Goal: Obtain resource: Download file/media

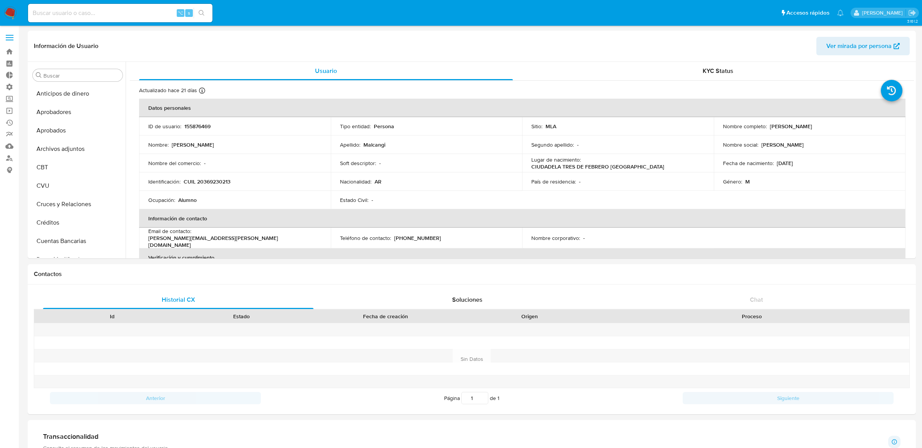
select select "10"
click at [151, 18] on div "⌥ s" at bounding box center [120, 13] width 184 height 18
click at [149, 14] on input at bounding box center [120, 13] width 184 height 10
paste input "2435396555"
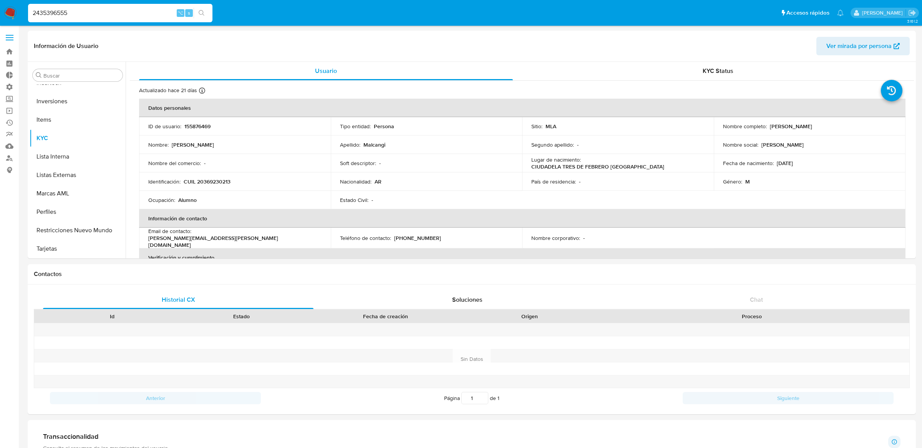
type input "2435396555"
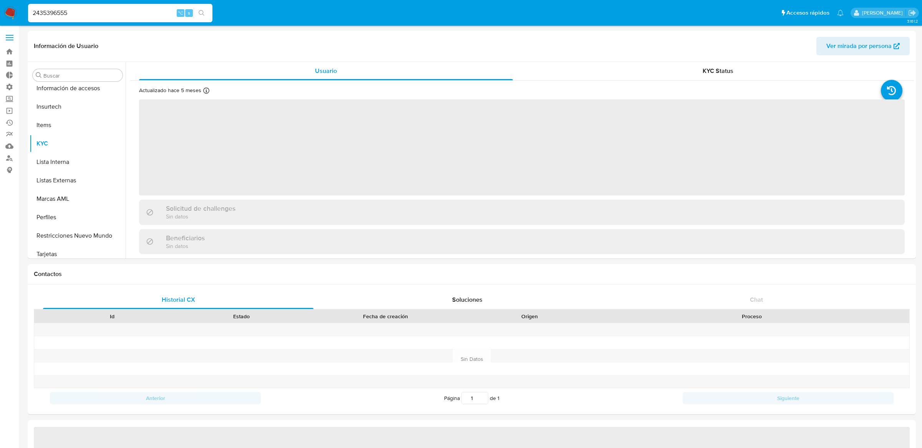
scroll to position [361, 0]
select select "10"
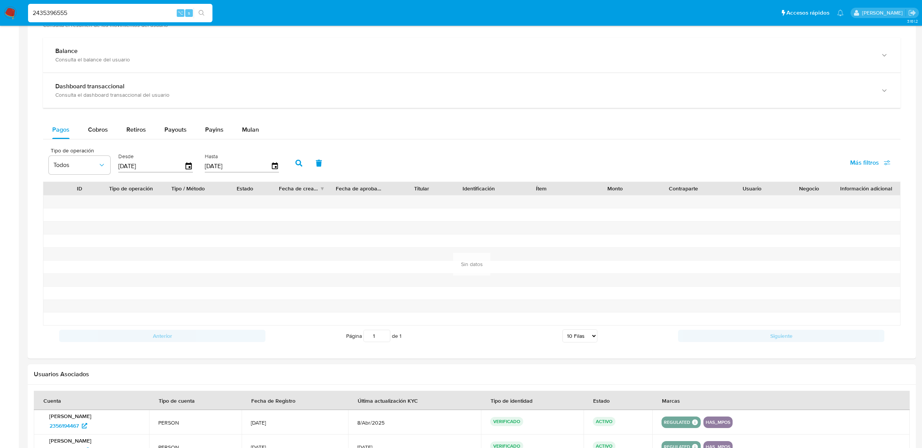
scroll to position [394, 0]
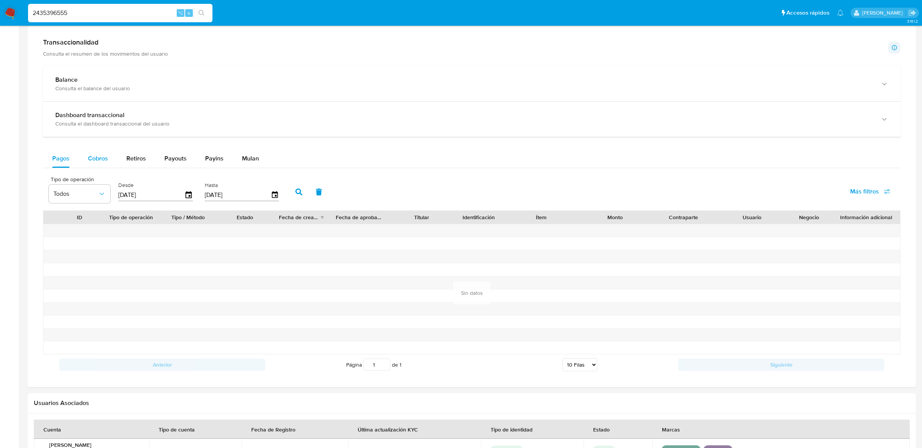
click at [104, 162] on span "Cobros" at bounding box center [98, 158] width 20 height 9
select select "10"
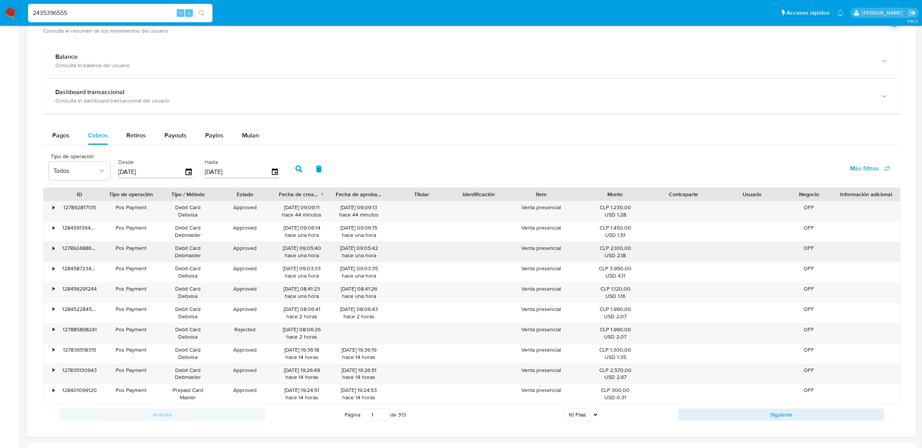
scroll to position [419, 0]
click at [150, 15] on input "2435396555" at bounding box center [120, 13] width 184 height 10
paste input "76171266"
type input "761712665"
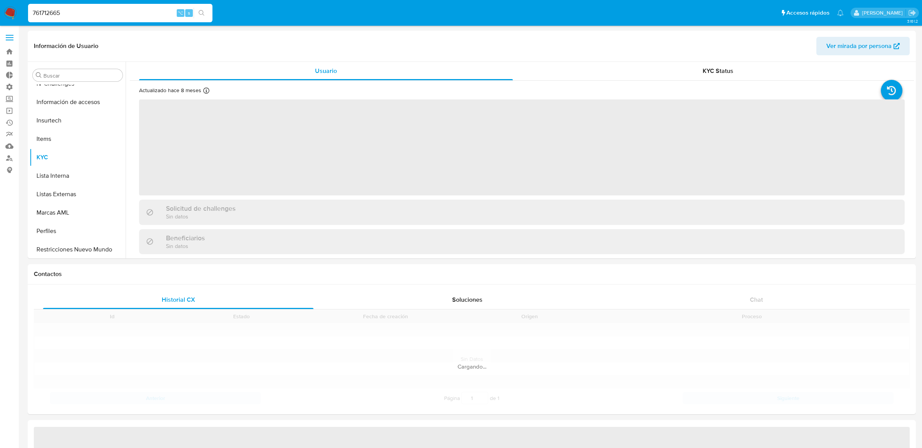
scroll to position [361, 0]
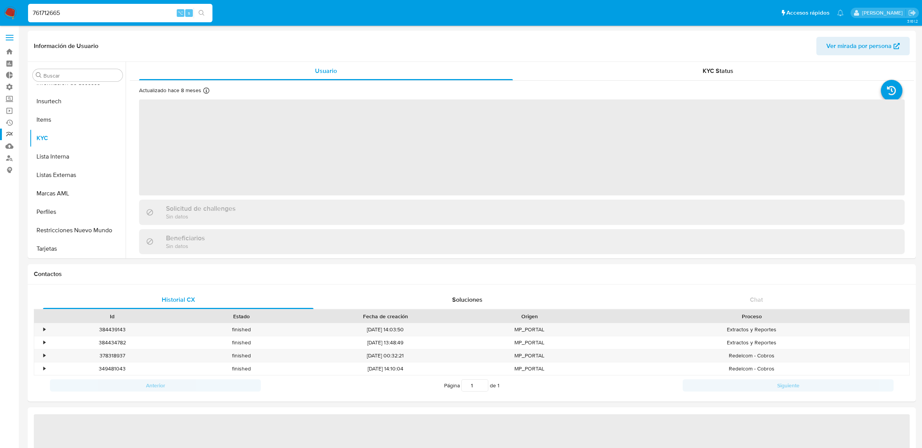
select select "10"
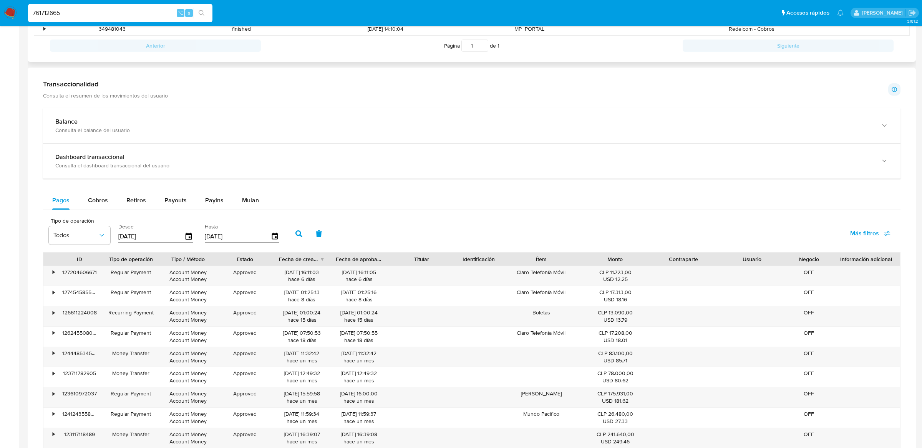
scroll to position [346, 0]
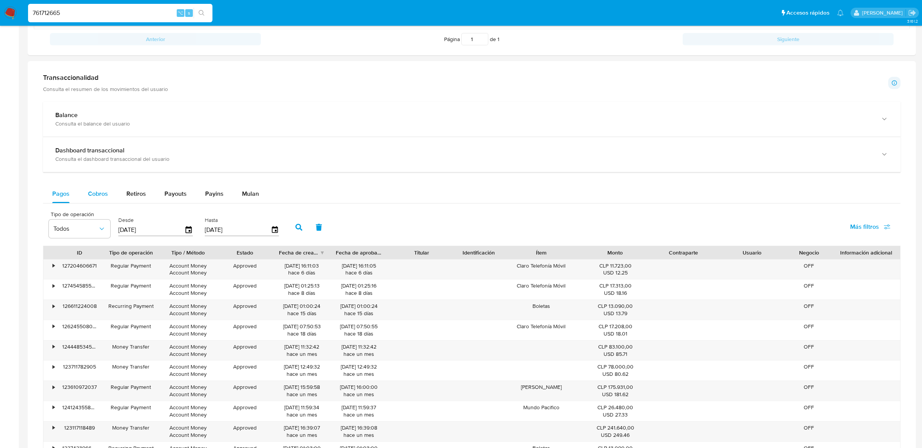
click at [106, 198] on span "Cobros" at bounding box center [98, 193] width 20 height 9
select select "10"
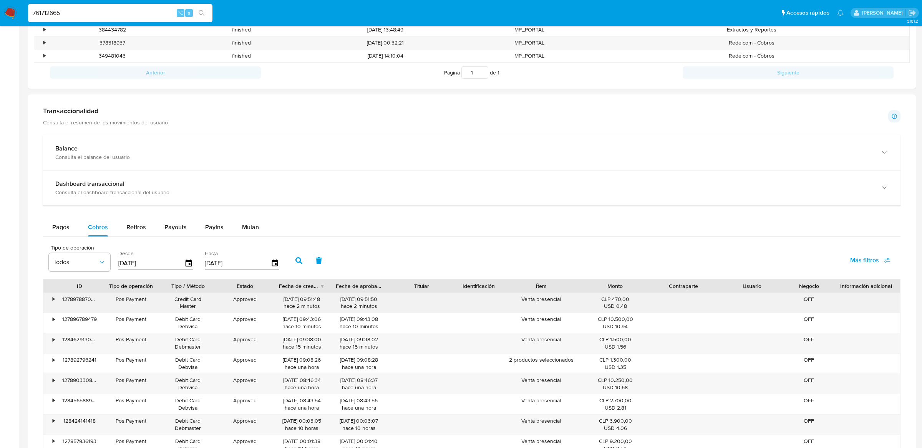
scroll to position [0, 0]
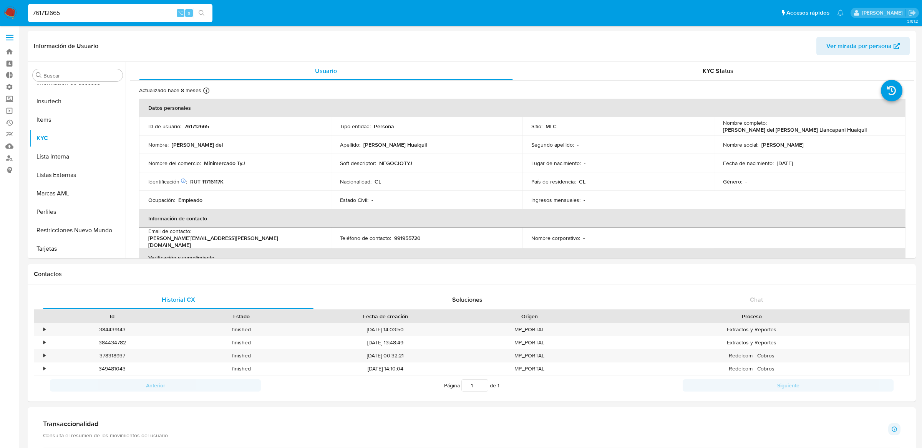
click at [102, 10] on input "761712665" at bounding box center [120, 13] width 184 height 10
paste input "2345346083"
type input "2345346083"
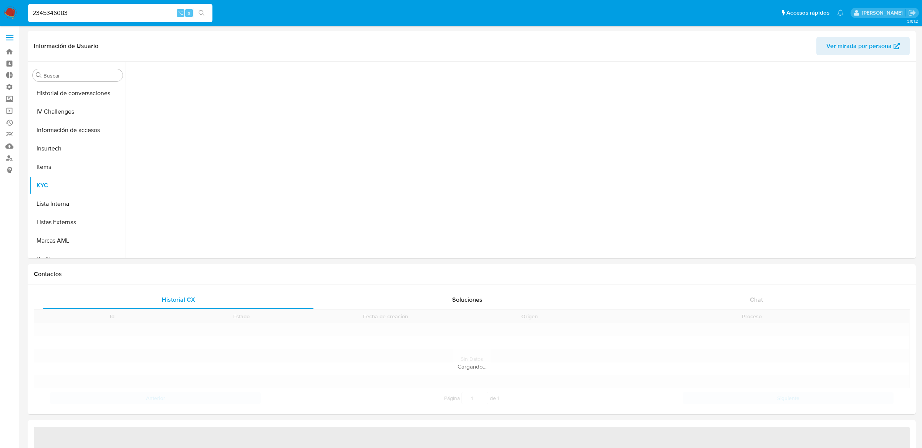
scroll to position [361, 0]
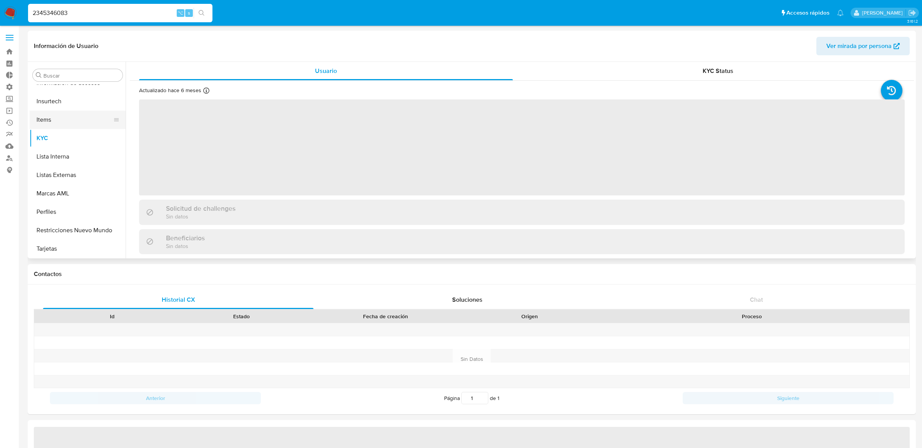
select select "10"
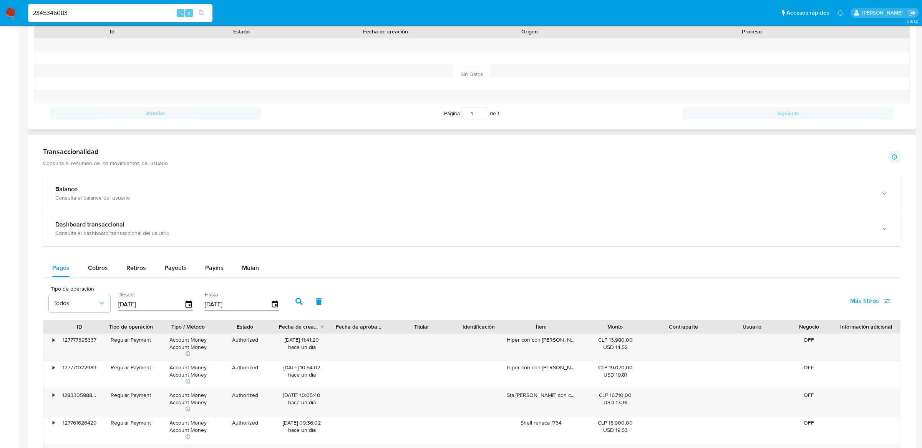
scroll to position [398, 0]
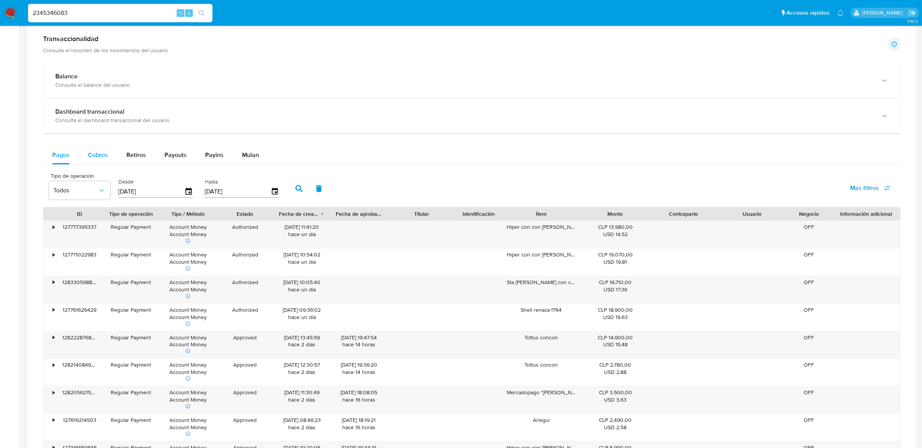
click at [101, 151] on span "Cobros" at bounding box center [98, 155] width 20 height 9
select select "10"
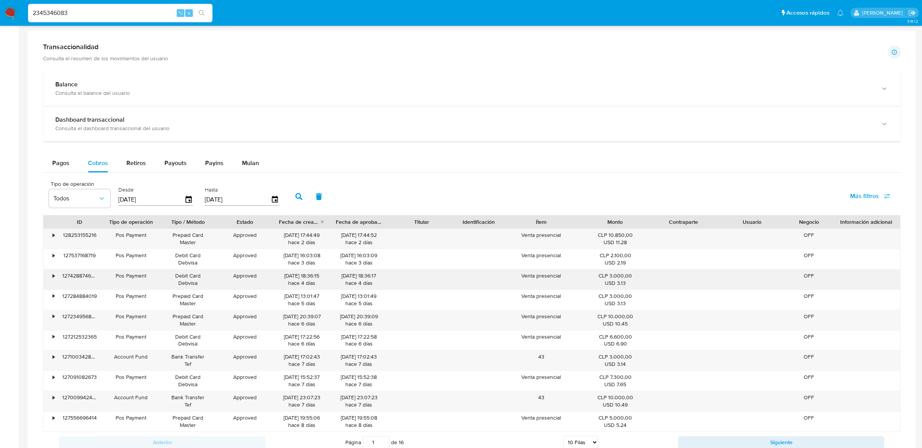
scroll to position [396, 0]
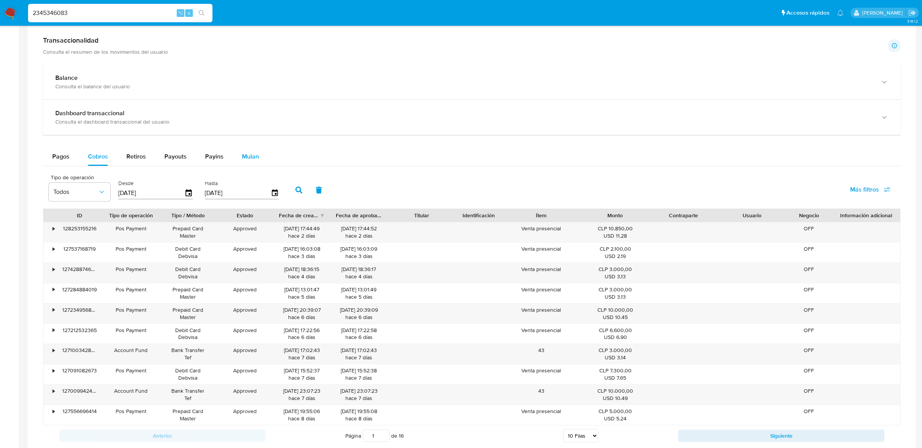
click at [233, 153] on button "Mulan" at bounding box center [250, 156] width 35 height 18
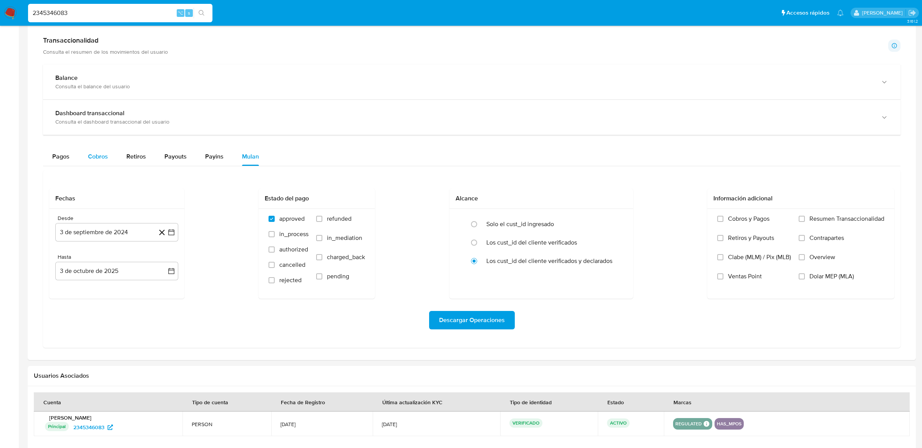
click at [96, 157] on span "Cobros" at bounding box center [98, 156] width 20 height 9
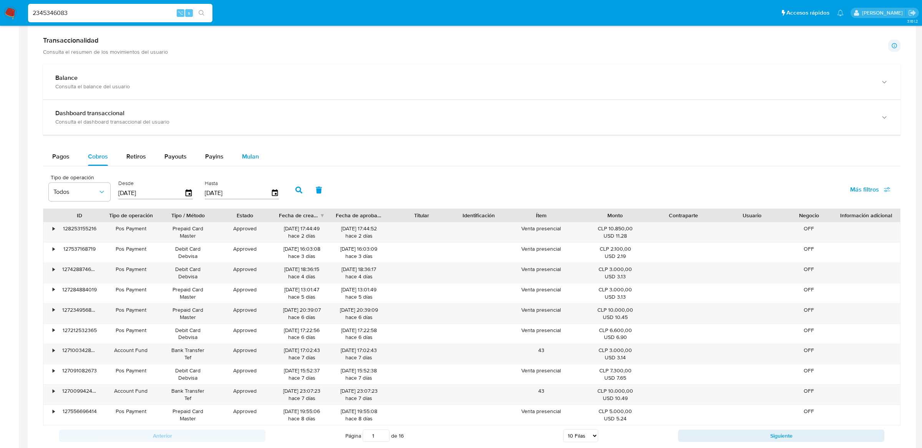
click at [233, 157] on button "Mulan" at bounding box center [250, 156] width 35 height 18
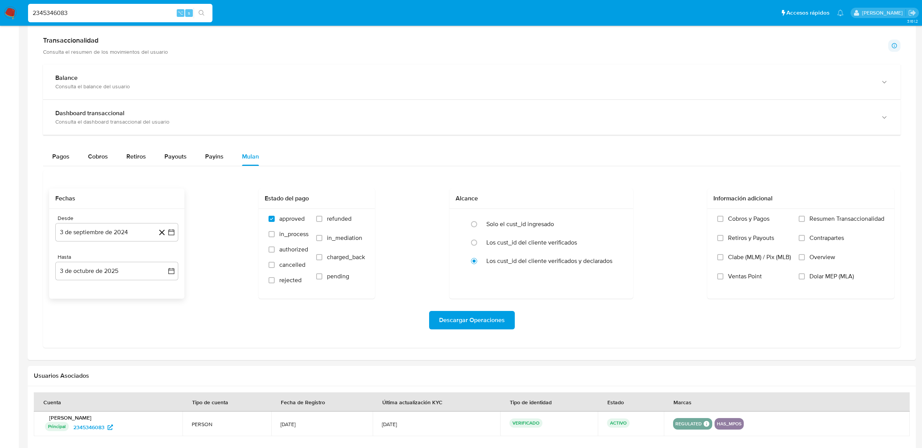
click at [179, 237] on div "Desde 3 de septiembre de 2024 [DATE] Hasta 3 de octubre de 2025 [DATE]" at bounding box center [116, 254] width 135 height 90
click at [173, 235] on icon "button" at bounding box center [171, 232] width 8 height 8
click at [164, 258] on icon "Mes siguiente" at bounding box center [164, 259] width 9 height 9
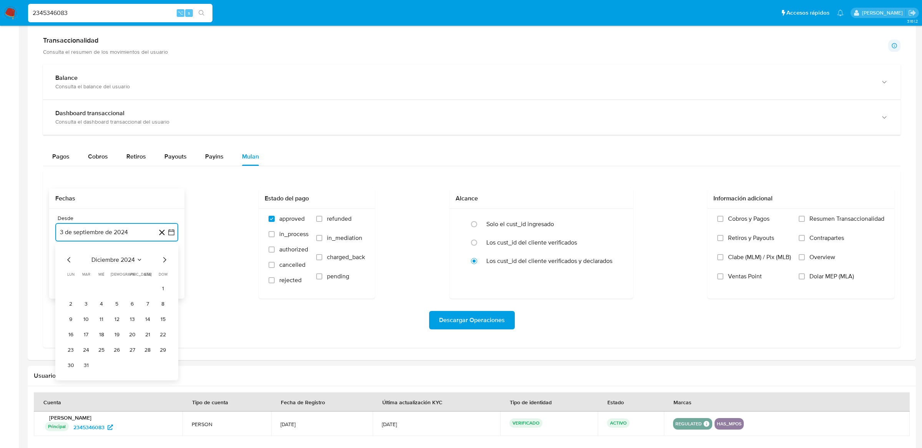
click at [164, 258] on icon "Mes siguiente" at bounding box center [164, 259] width 9 height 9
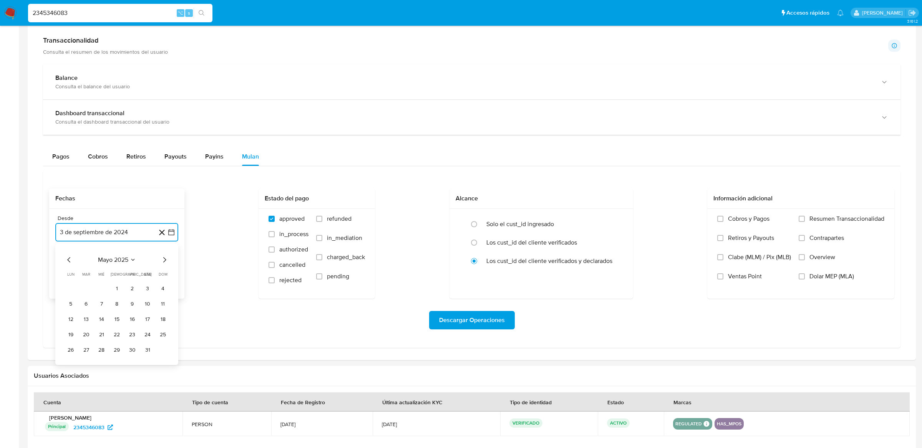
click at [164, 258] on icon "Mes siguiente" at bounding box center [164, 259] width 9 height 9
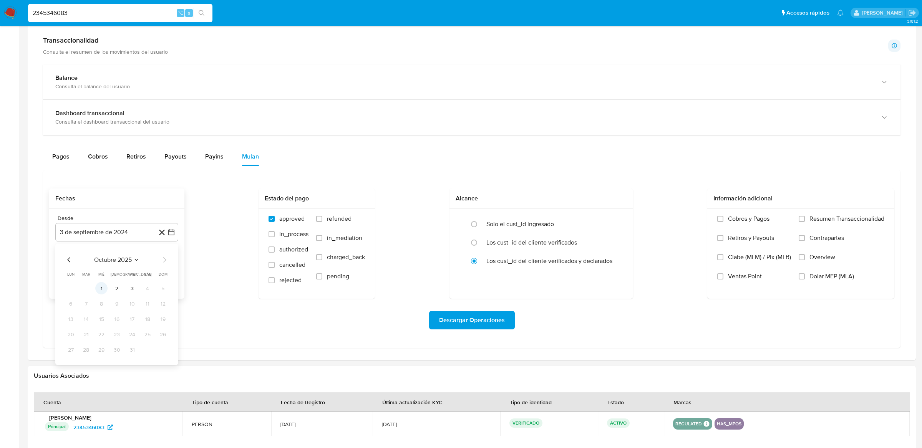
click at [99, 286] on button "1" at bounding box center [101, 288] width 12 height 12
click at [477, 224] on input "radio" at bounding box center [474, 224] width 12 height 12
radio input "true"
click at [492, 322] on span "Descargar Operaciones" at bounding box center [472, 320] width 66 height 17
